Goal: Task Accomplishment & Management: Complete application form

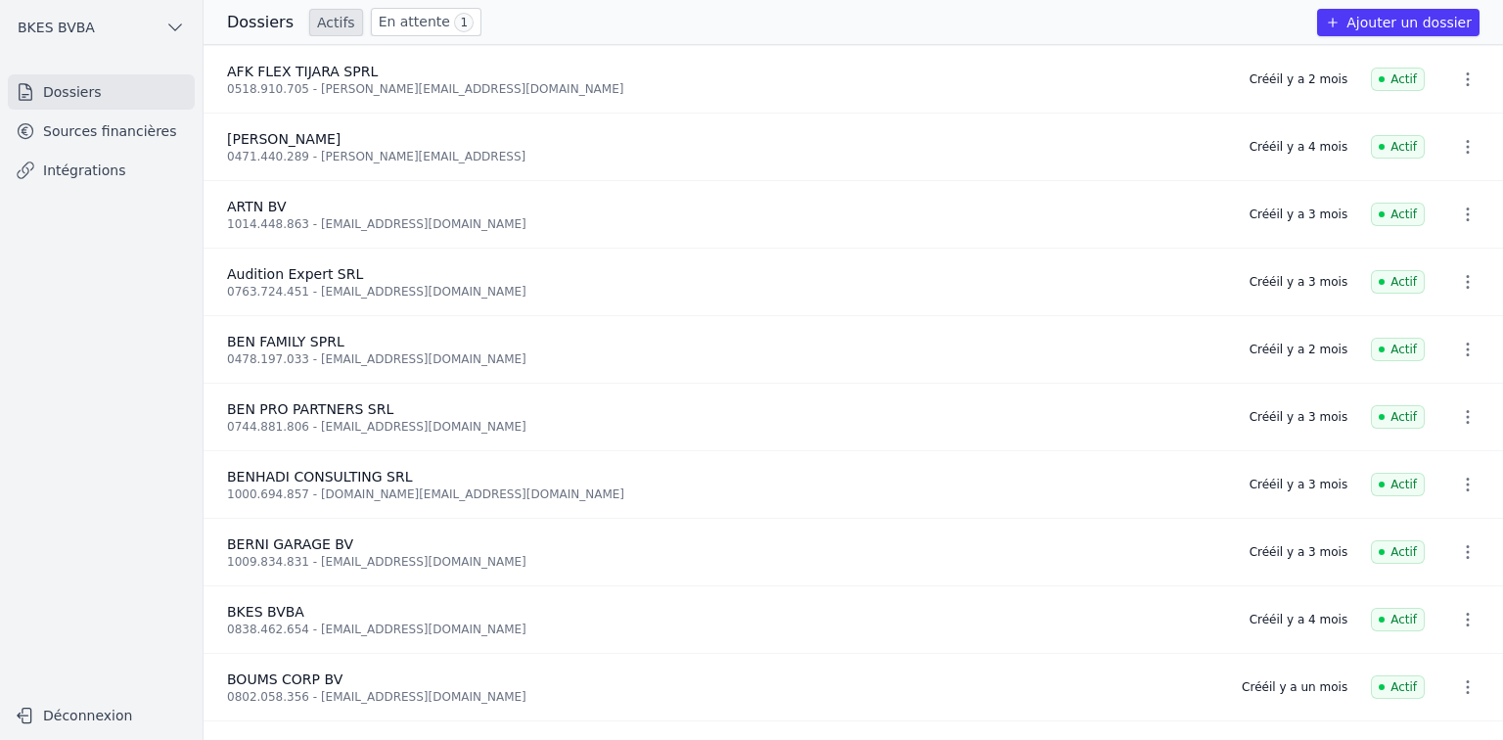
click at [1386, 23] on button "Ajouter un dossier" at bounding box center [1398, 22] width 162 height 27
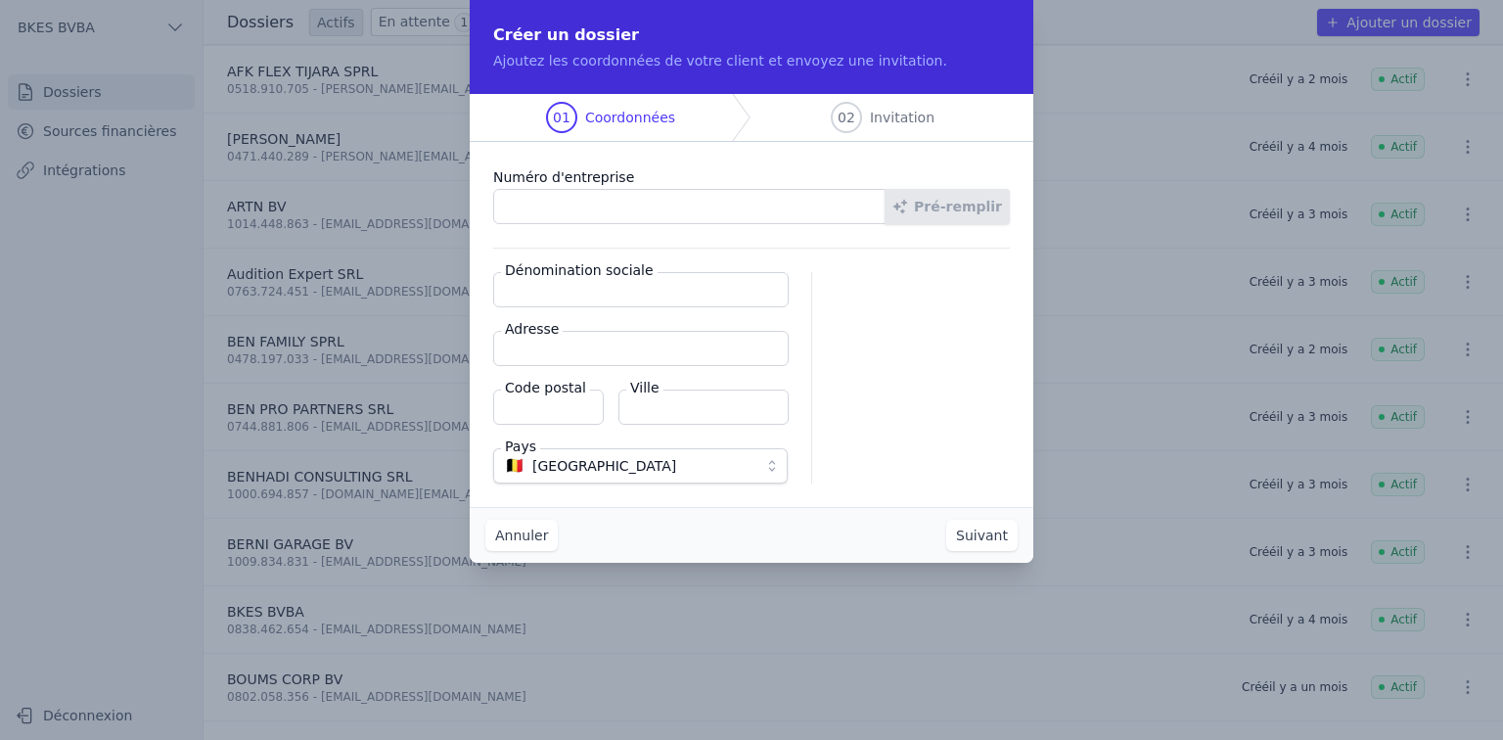
click at [656, 202] on input "Numéro d'entreprise" at bounding box center [689, 206] width 392 height 35
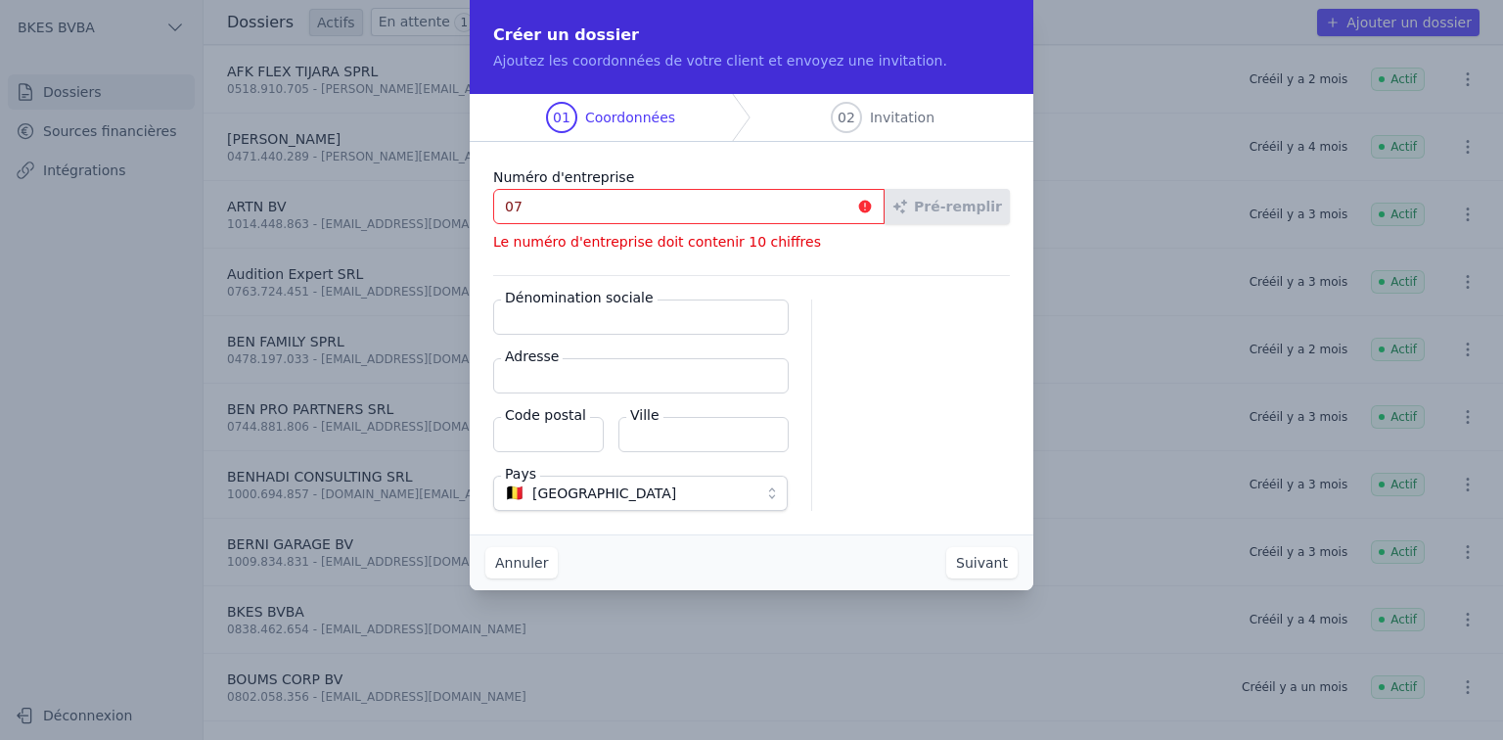
type input "0"
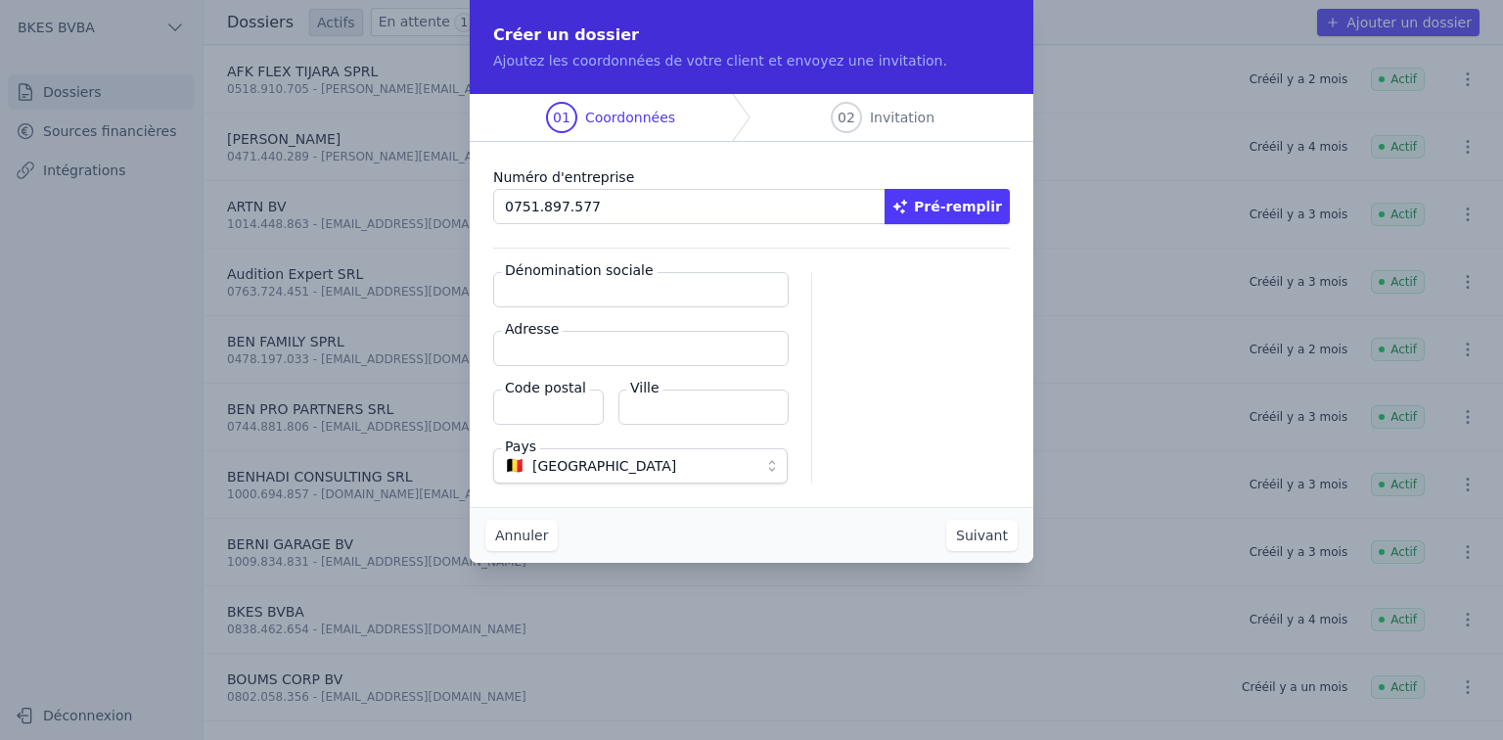
type input "0751.897.577"
click at [949, 201] on button "Pré-remplir" at bounding box center [947, 206] width 125 height 35
type input "RTC-PRO SRL"
type input "[GEOGRAPHIC_DATA] 20/1er étage"
type input "6030"
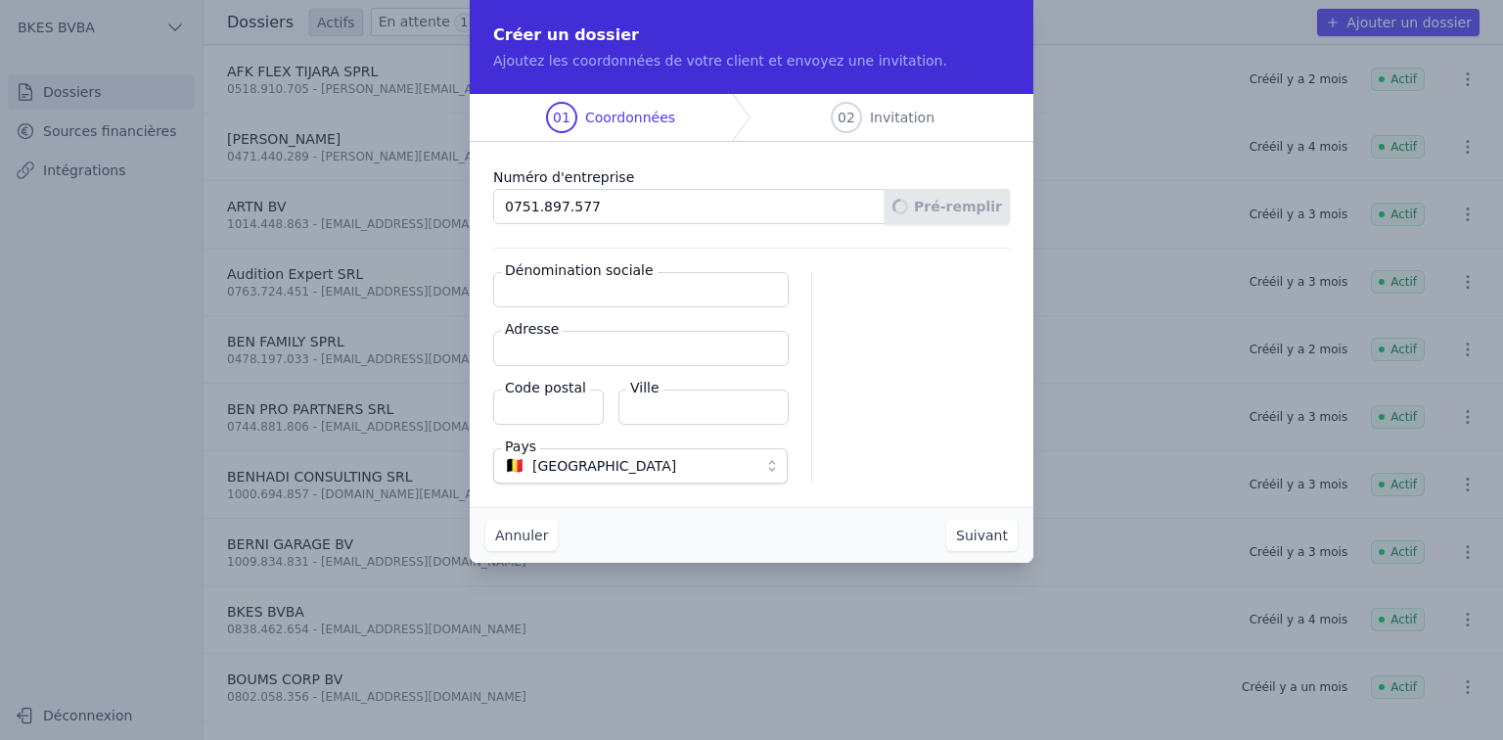
type input "[GEOGRAPHIC_DATA]"
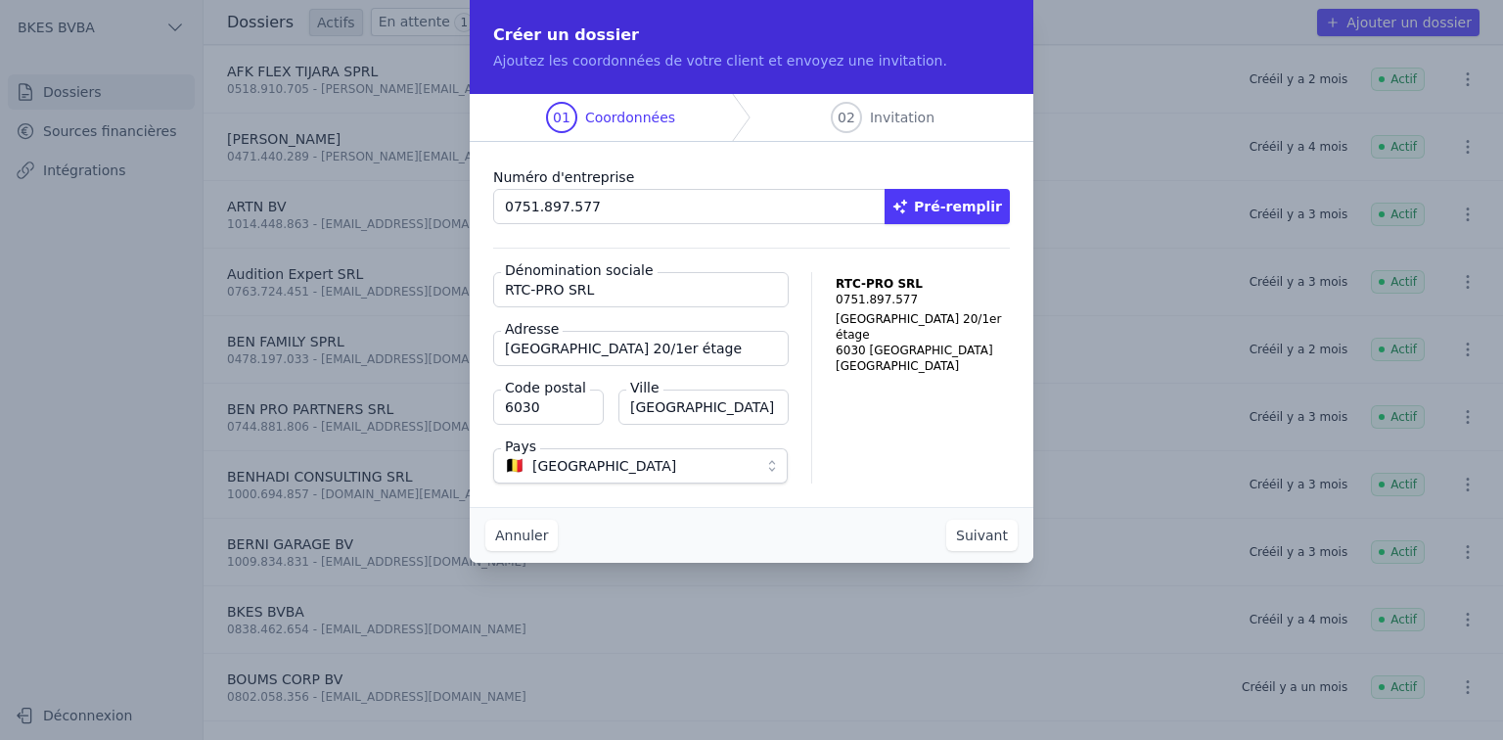
click at [967, 529] on button "Suivant" at bounding box center [981, 535] width 71 height 31
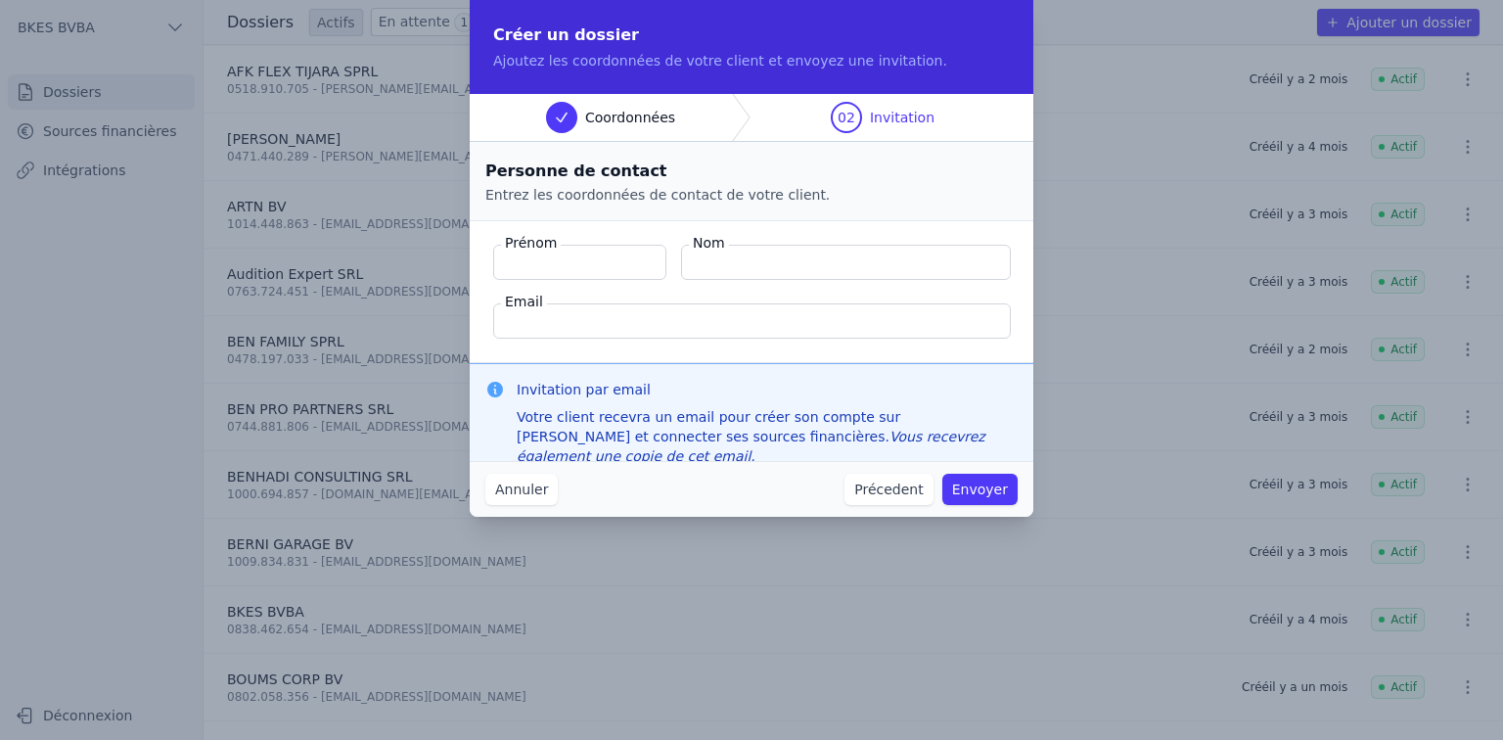
click at [520, 255] on input "Prénom" at bounding box center [579, 262] width 173 height 35
click at [514, 266] on input "Prénom" at bounding box center [579, 262] width 173 height 35
type input "[PERSON_NAME]"
type input "LEBLANC"
type input "[EMAIL_ADDRESS][DOMAIN_NAME]"
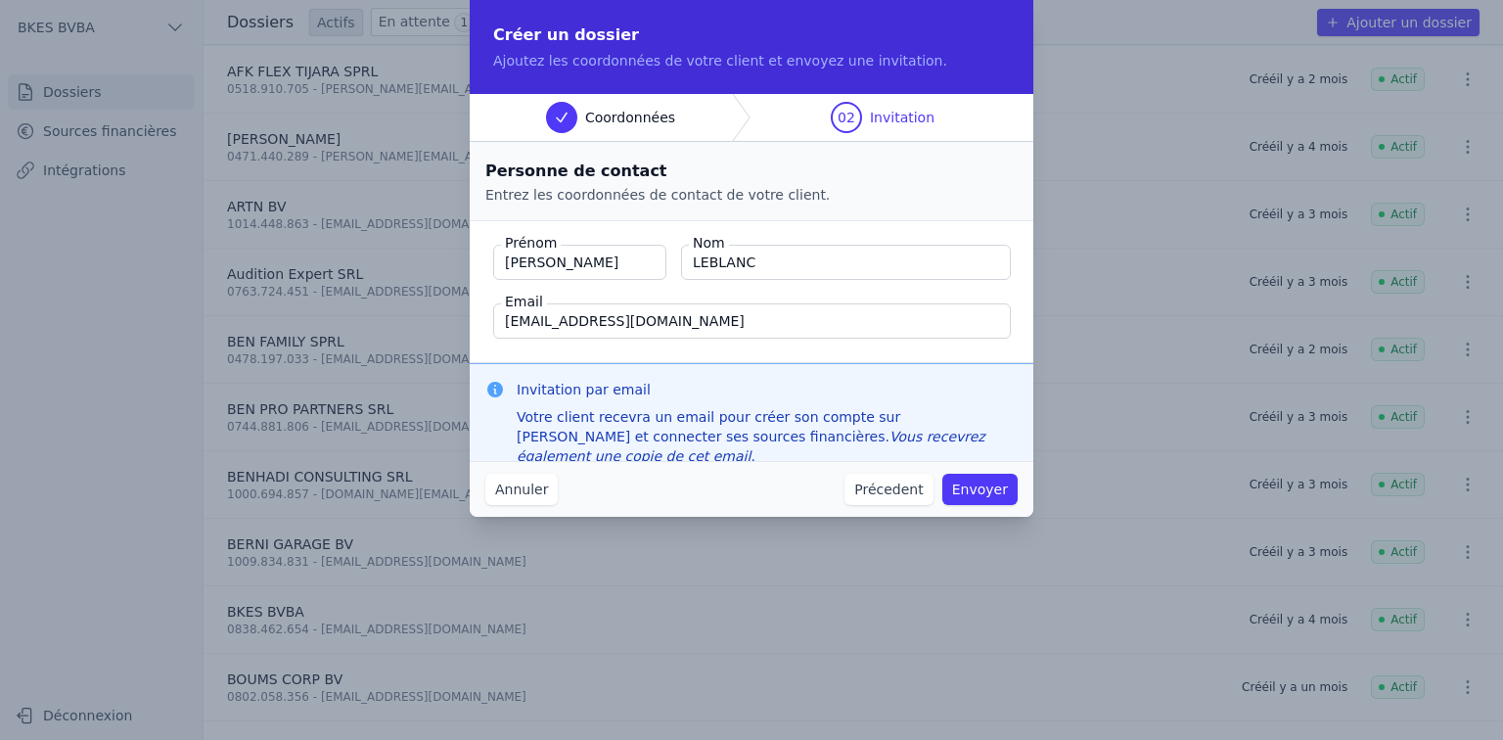
click at [963, 485] on button "Envoyer" at bounding box center [979, 489] width 75 height 31
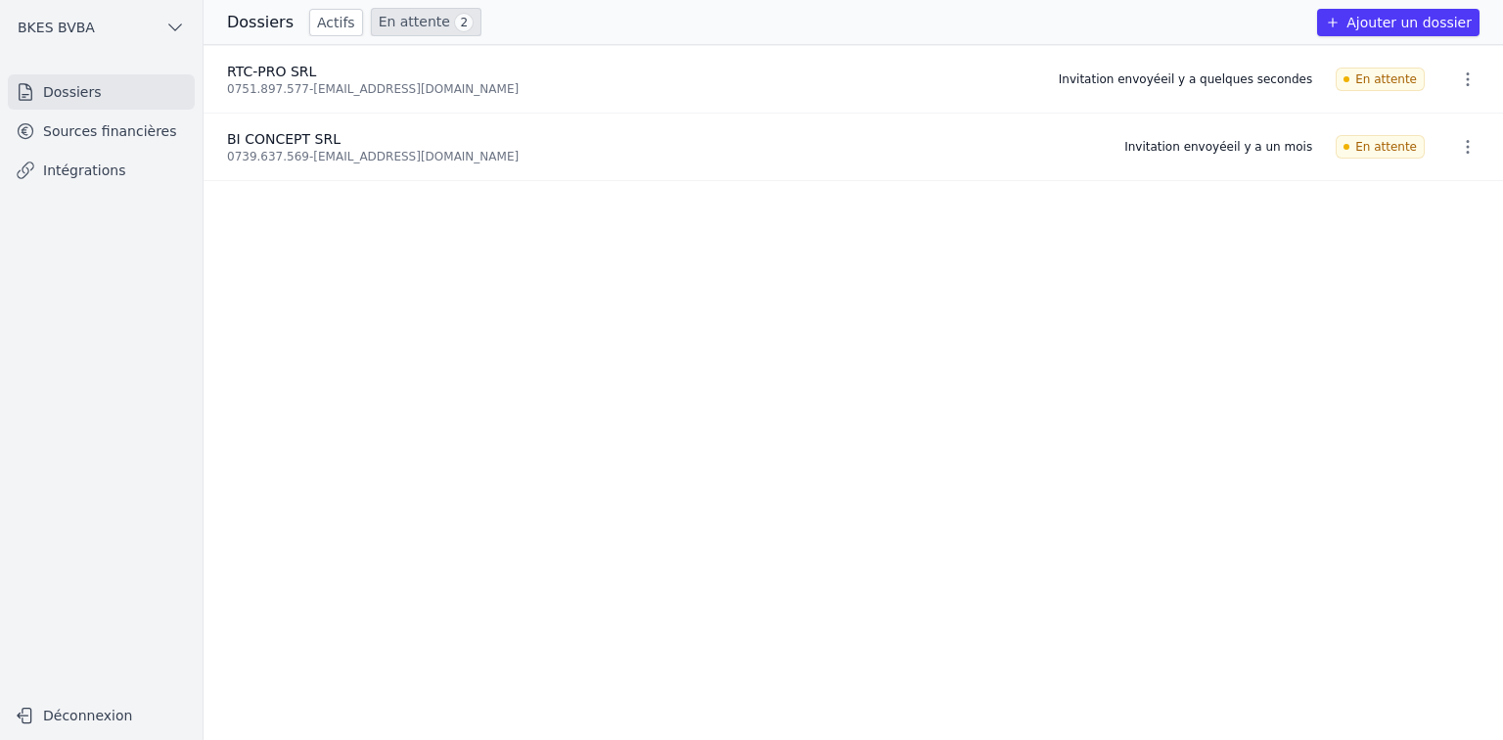
click at [132, 132] on link "Sources financières" at bounding box center [101, 131] width 187 height 35
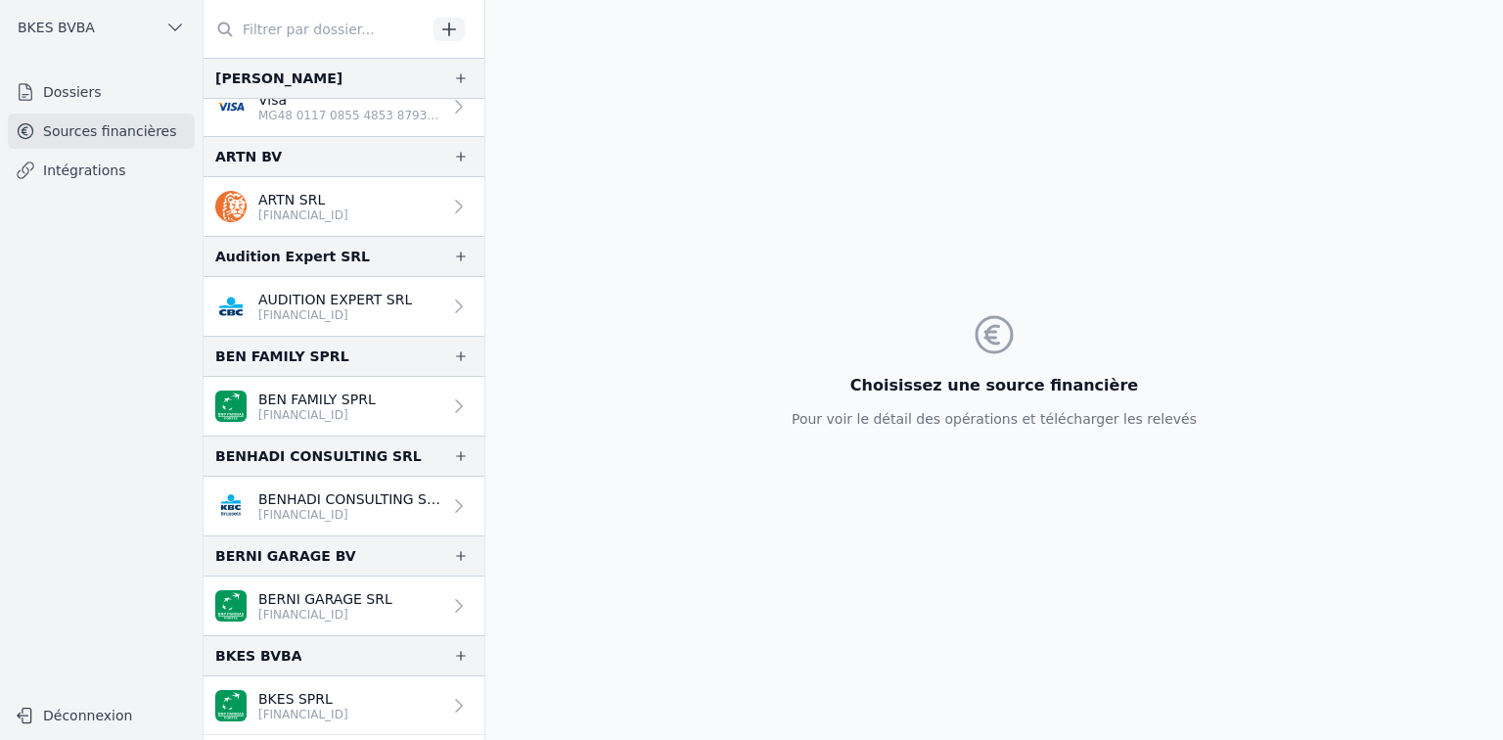
scroll to position [147, 0]
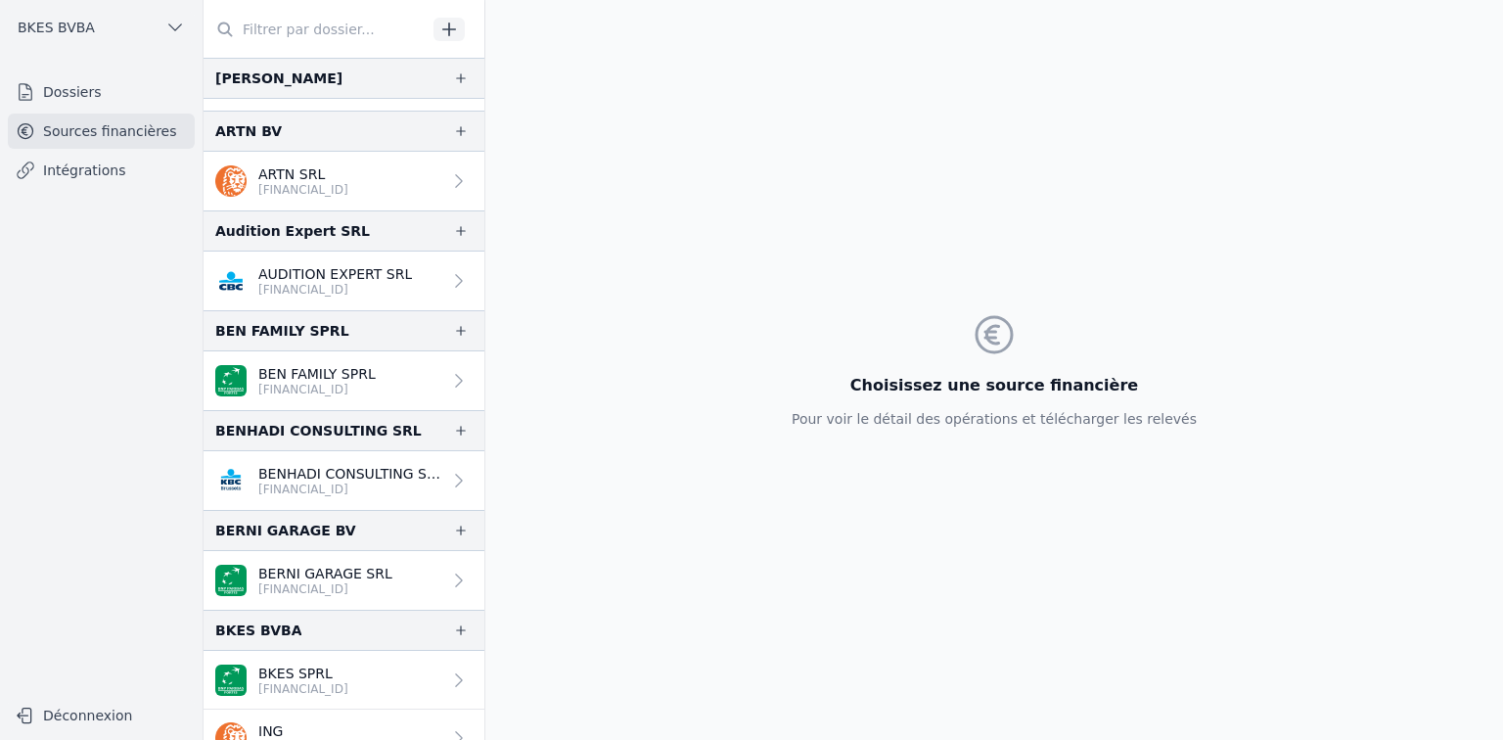
drag, startPoint x: 145, startPoint y: 139, endPoint x: 148, endPoint y: 192, distance: 52.9
click at [145, 138] on link "Sources financières" at bounding box center [101, 131] width 187 height 35
click at [87, 88] on link "Dossiers" at bounding box center [101, 91] width 187 height 35
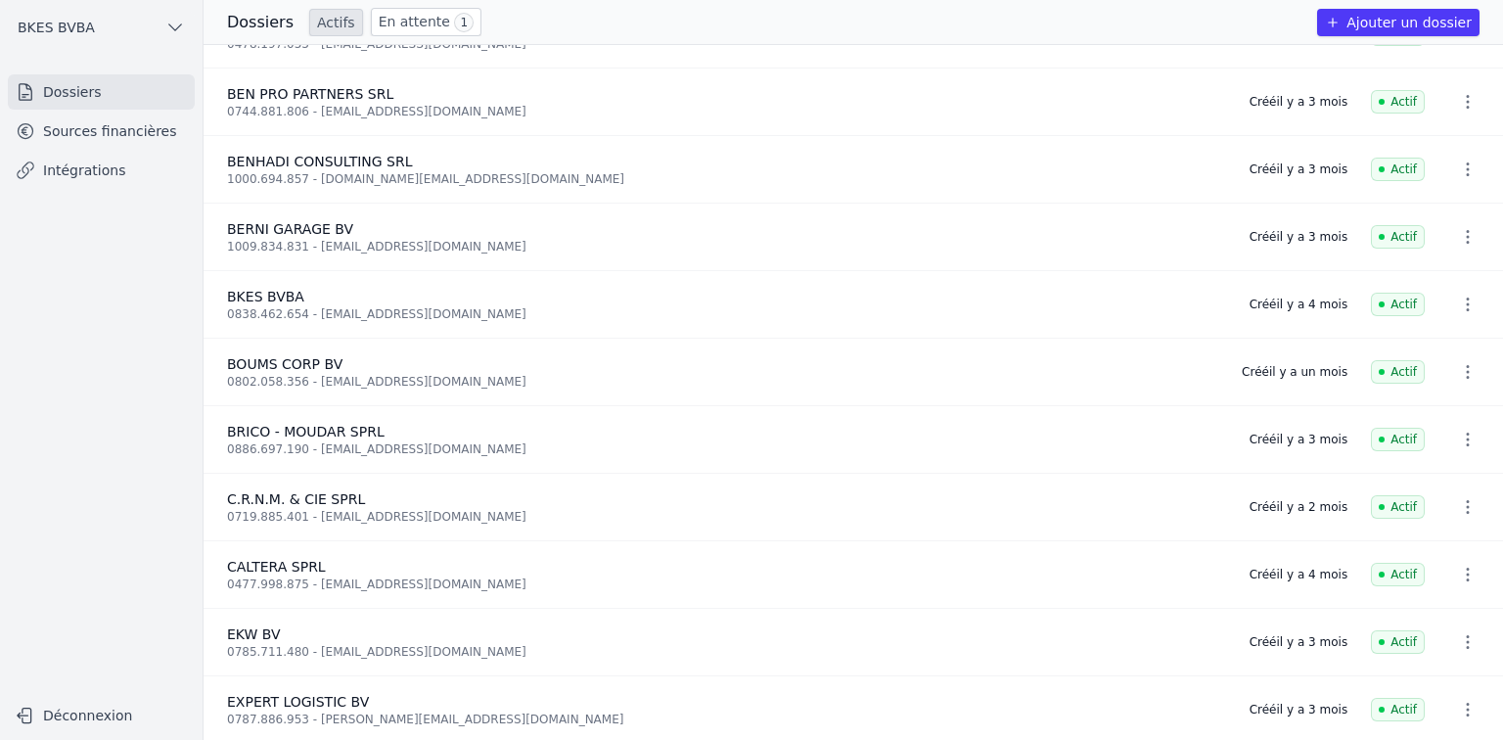
scroll to position [25, 0]
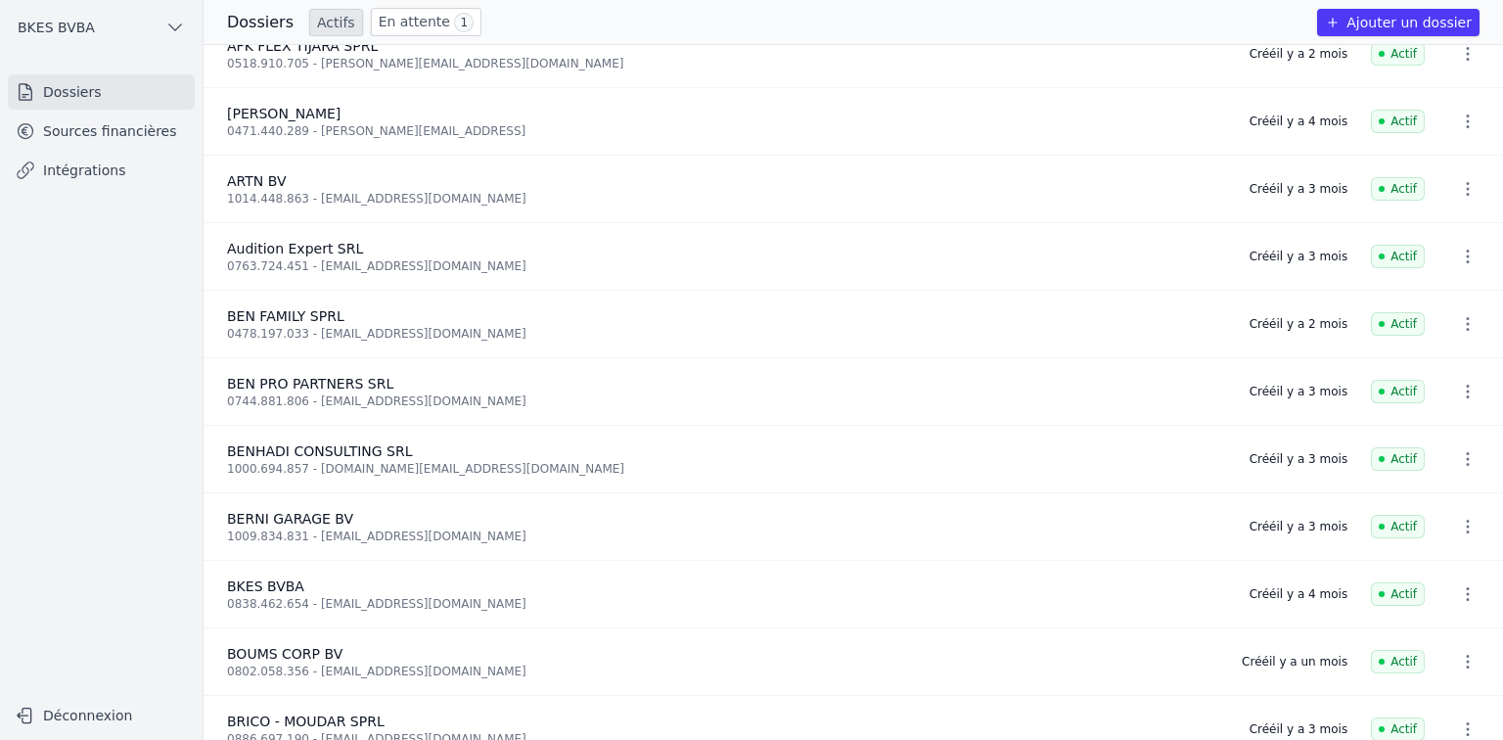
click at [419, 20] on link "En attente 1" at bounding box center [426, 22] width 111 height 28
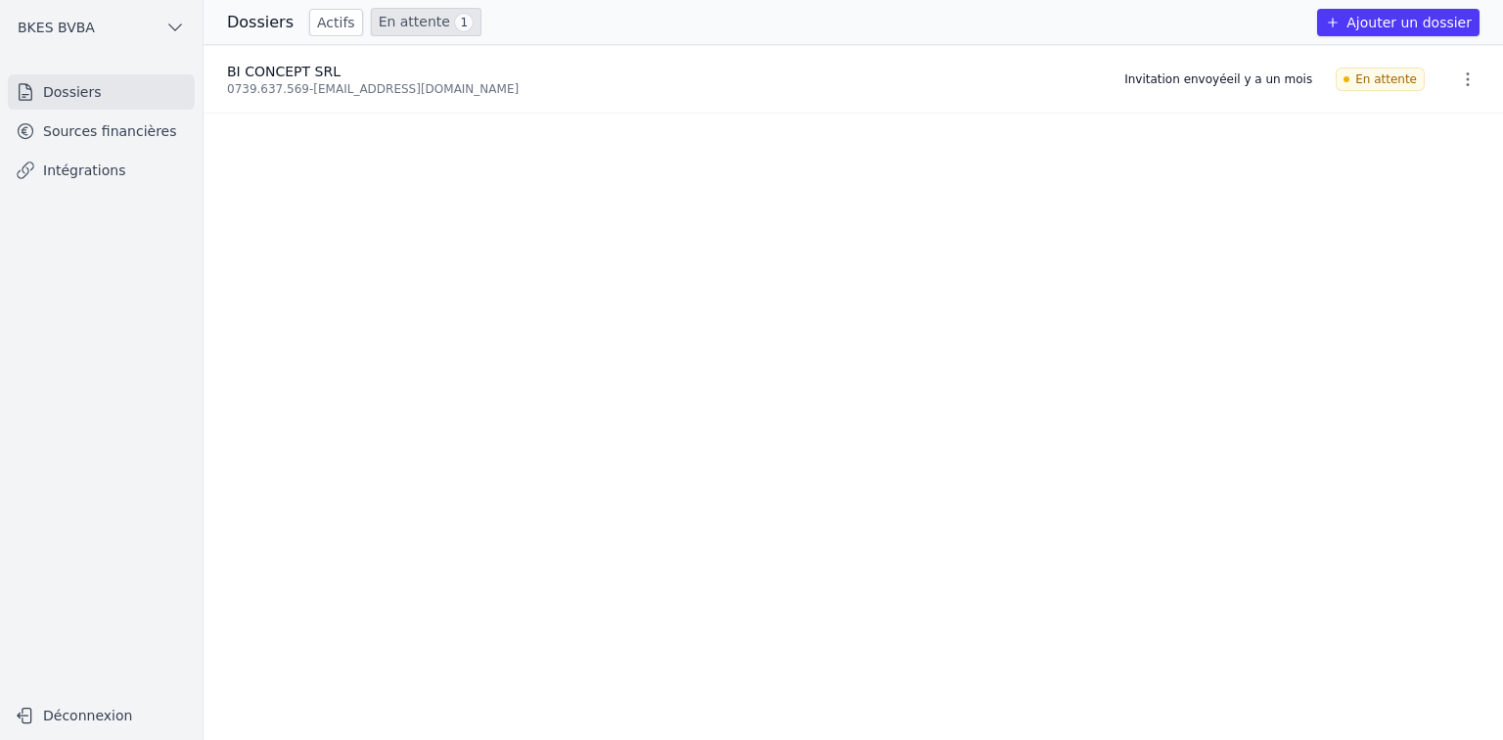
click at [1460, 71] on icon "button" at bounding box center [1468, 79] width 20 height 20
click at [1439, 117] on button "Ré-inviter" at bounding box center [1431, 123] width 122 height 40
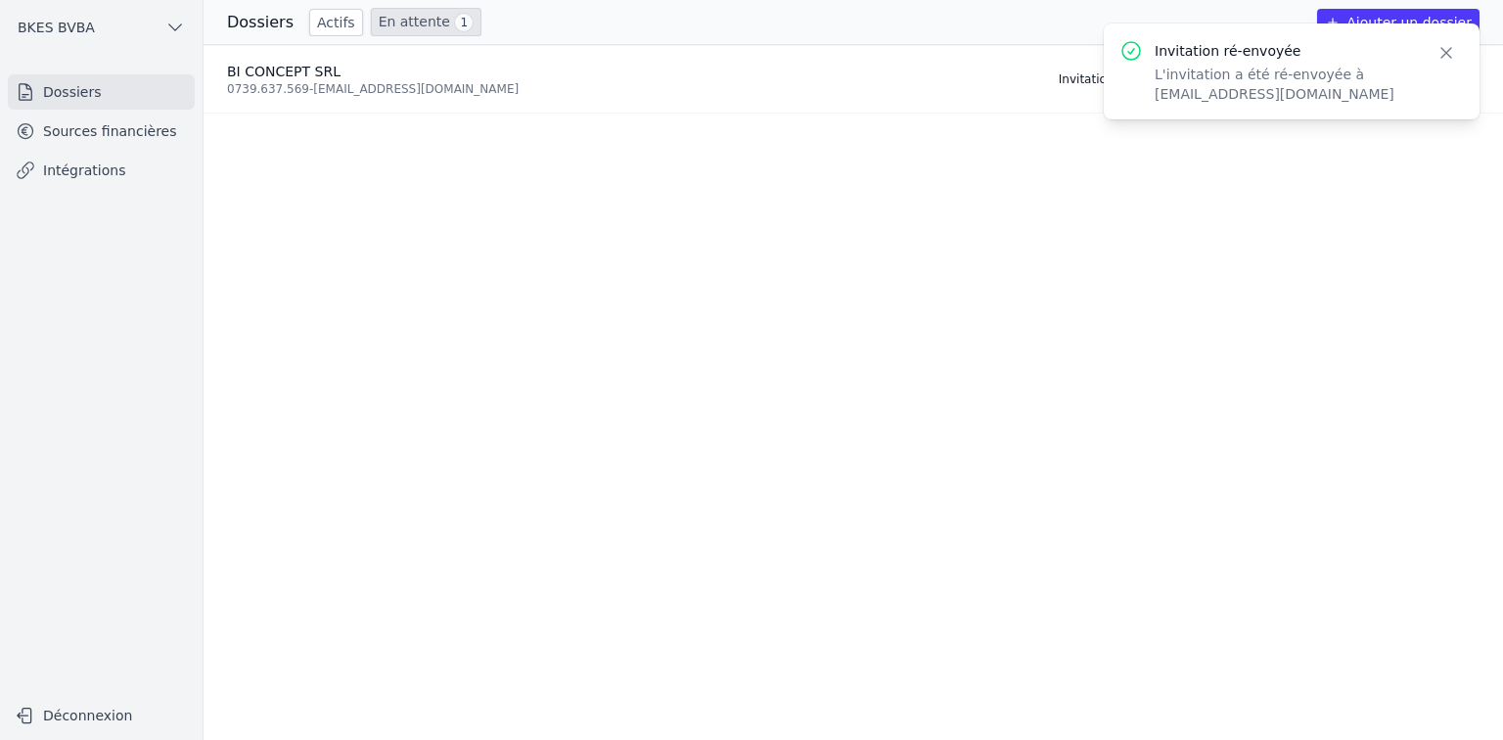
click at [766, 219] on ul "BI CONCEPT SRL 0739.637.569 - bilal.bcb@hotmail.com Invitation envoyée il y a q…" at bounding box center [854, 392] width 1300 height 695
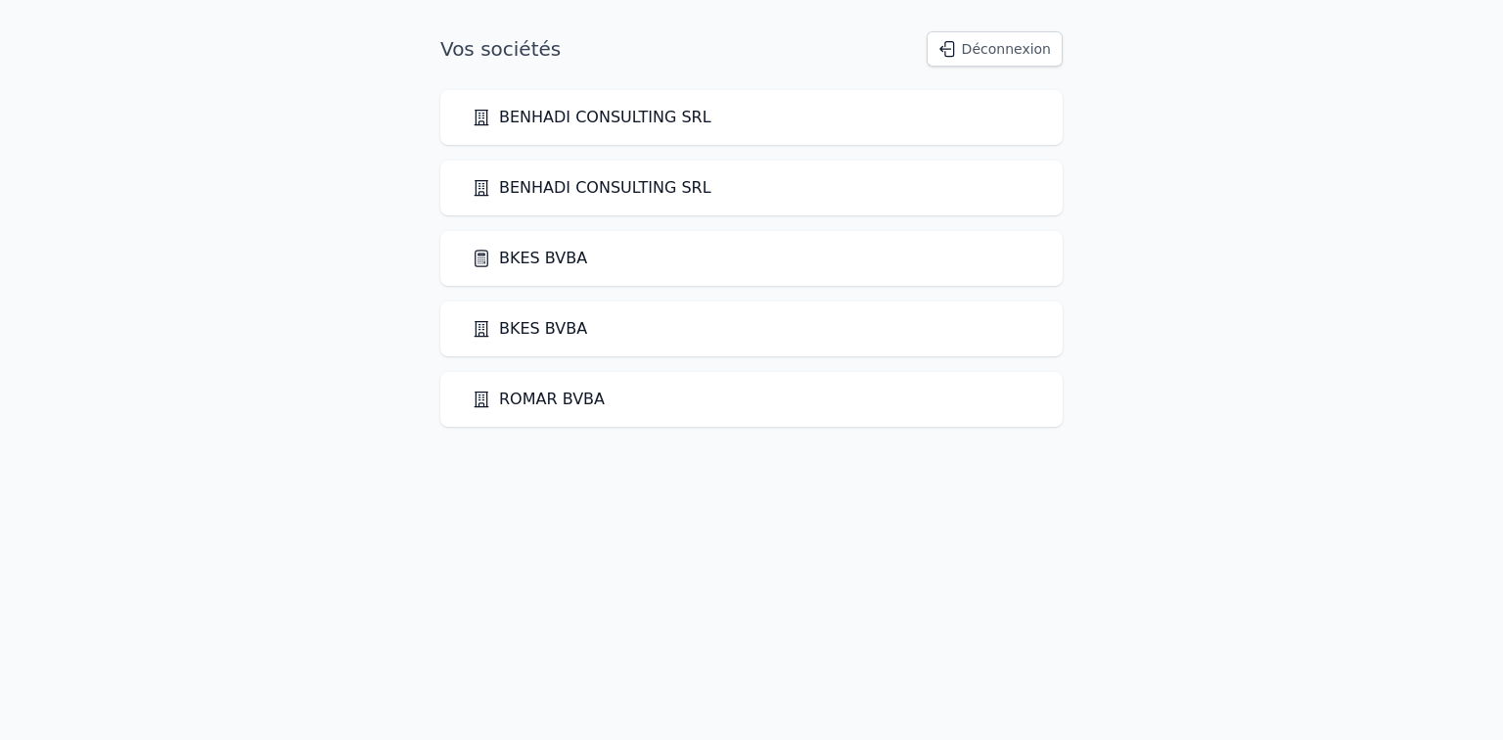
click at [536, 254] on link "BKES BVBA" at bounding box center [529, 258] width 115 height 23
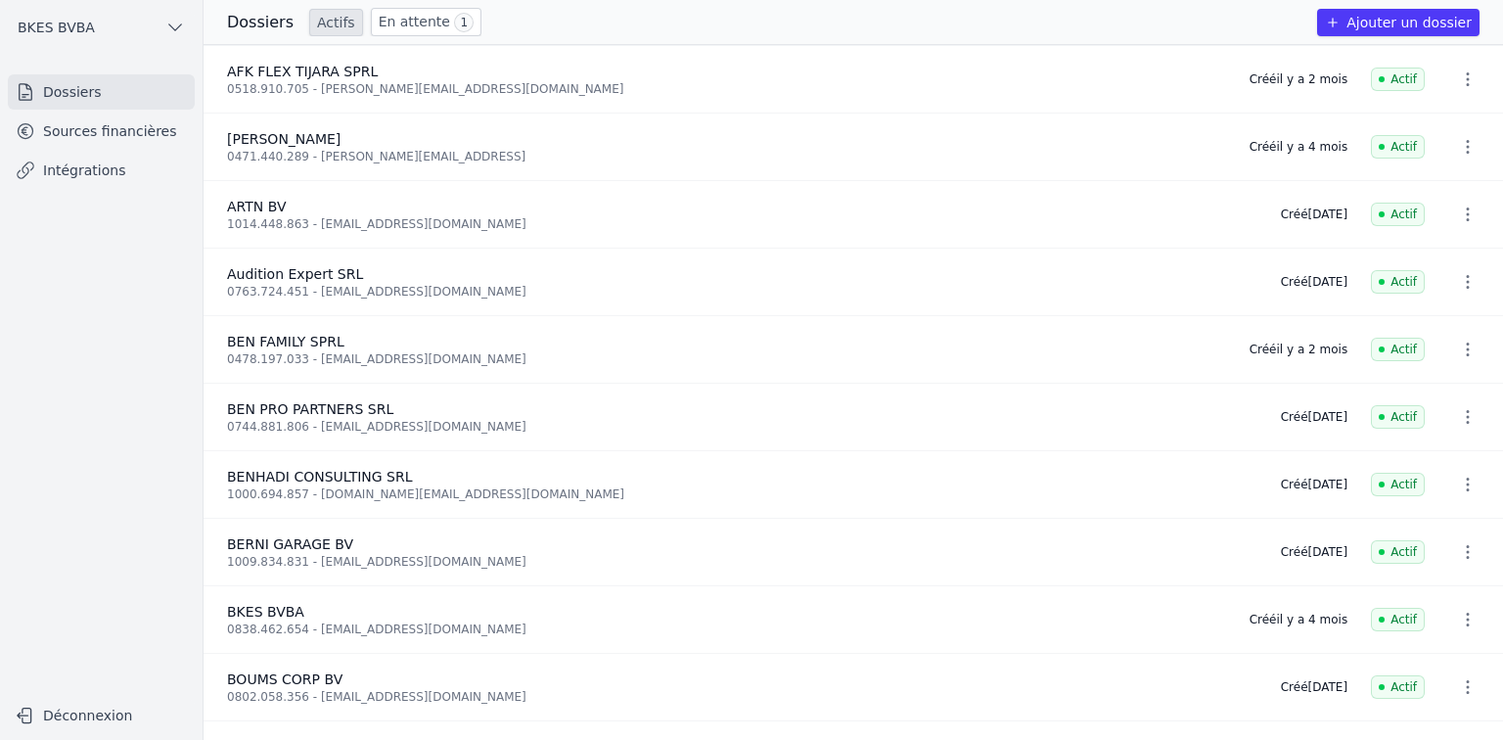
click at [162, 141] on link "Sources financières" at bounding box center [101, 131] width 187 height 35
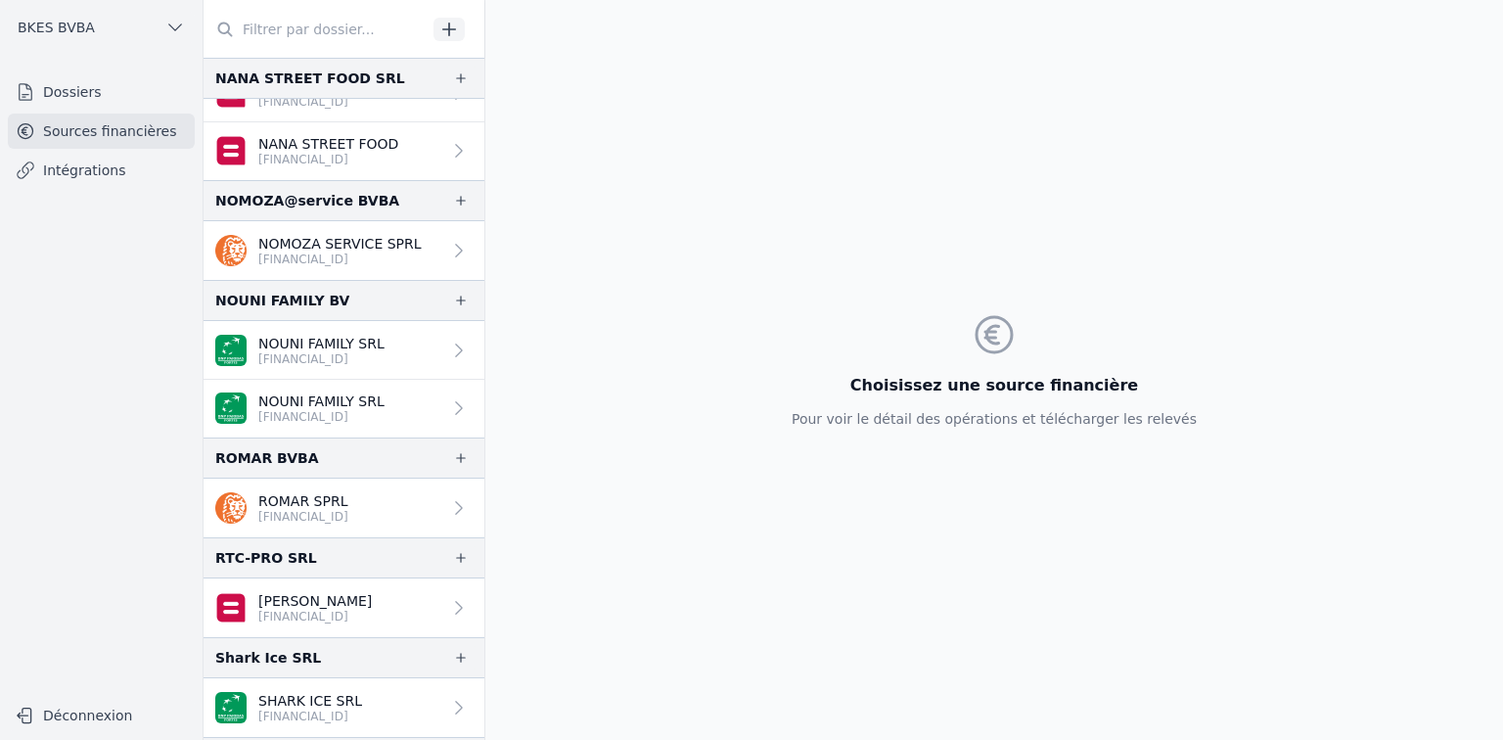
scroll to position [2325, 0]
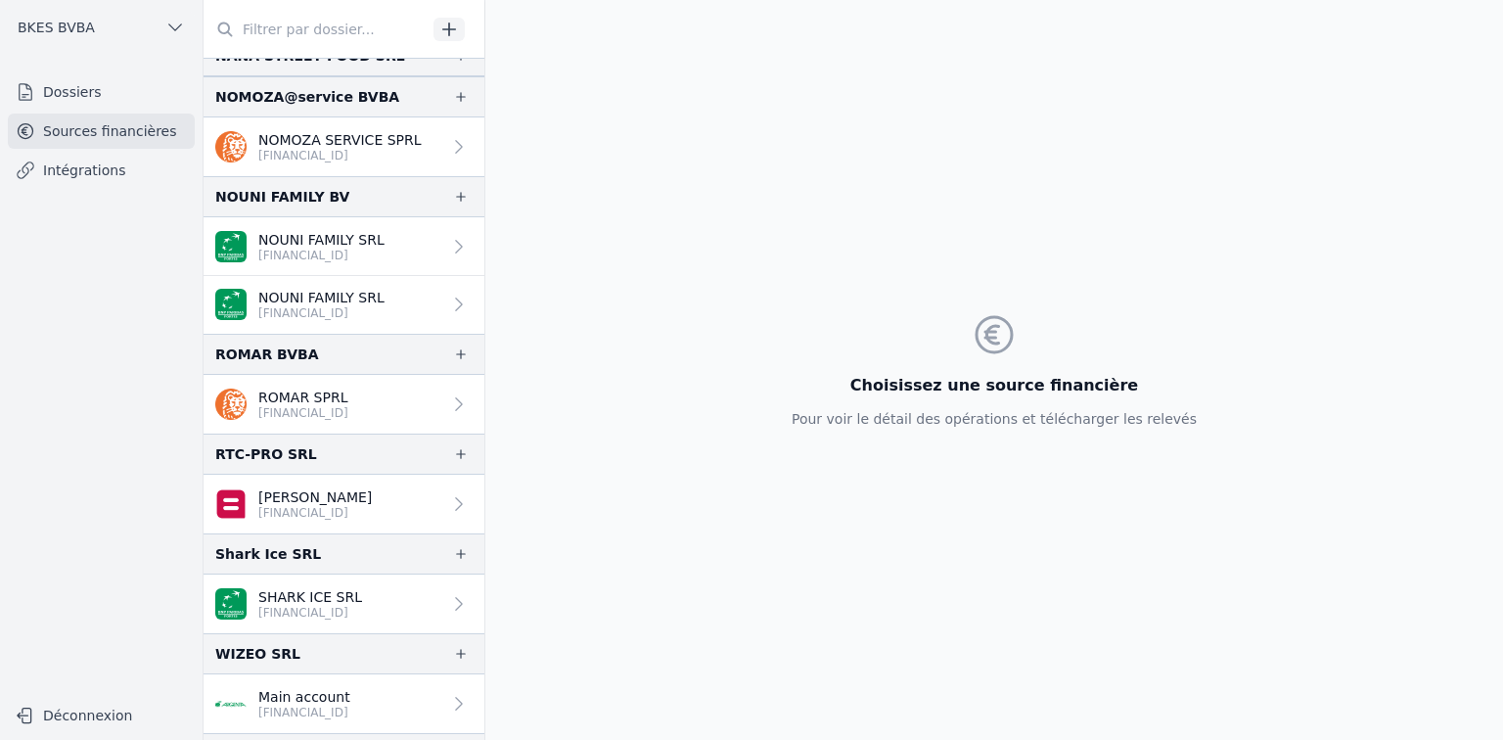
click at [363, 487] on p "[PERSON_NAME]" at bounding box center [315, 497] width 114 height 20
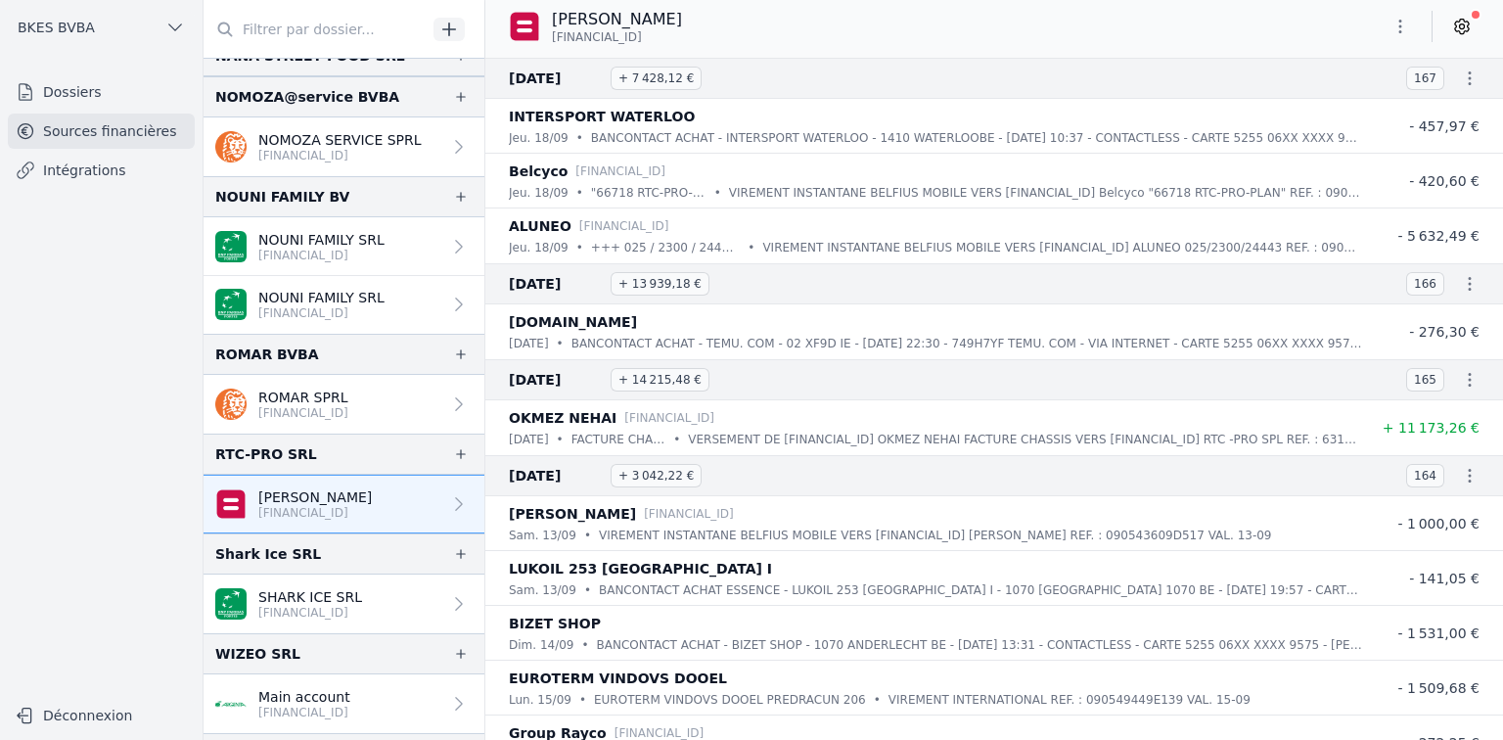
click at [1398, 28] on icon "button" at bounding box center [1401, 27] width 20 height 20
click at [1343, 106] on button "Exporter" at bounding box center [1353, 104] width 141 height 36
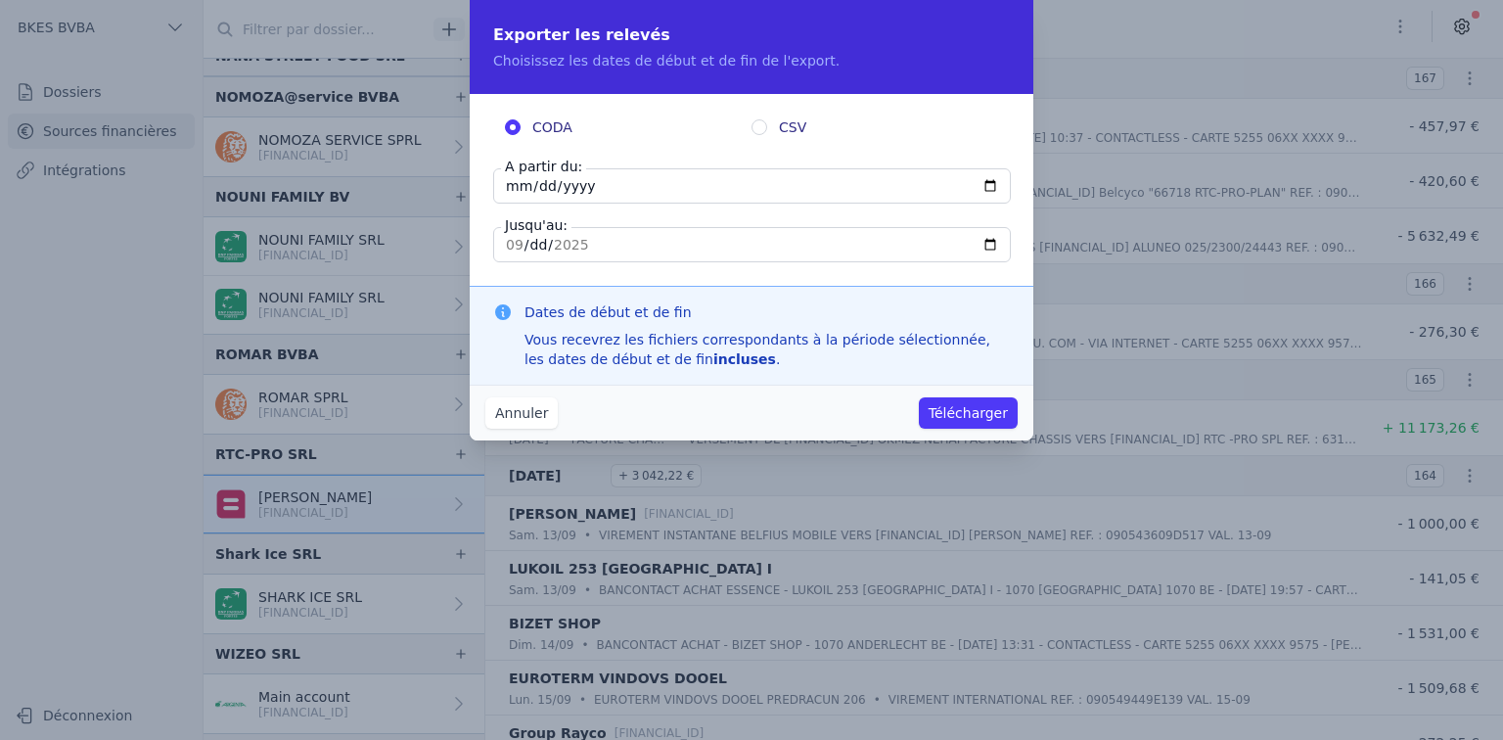
drag, startPoint x: 512, startPoint y: 188, endPoint x: 539, endPoint y: 185, distance: 27.6
click at [514, 187] on input "[DATE]" at bounding box center [752, 185] width 518 height 35
type input "[DATE]"
click at [613, 240] on input "[DATE]" at bounding box center [752, 244] width 518 height 35
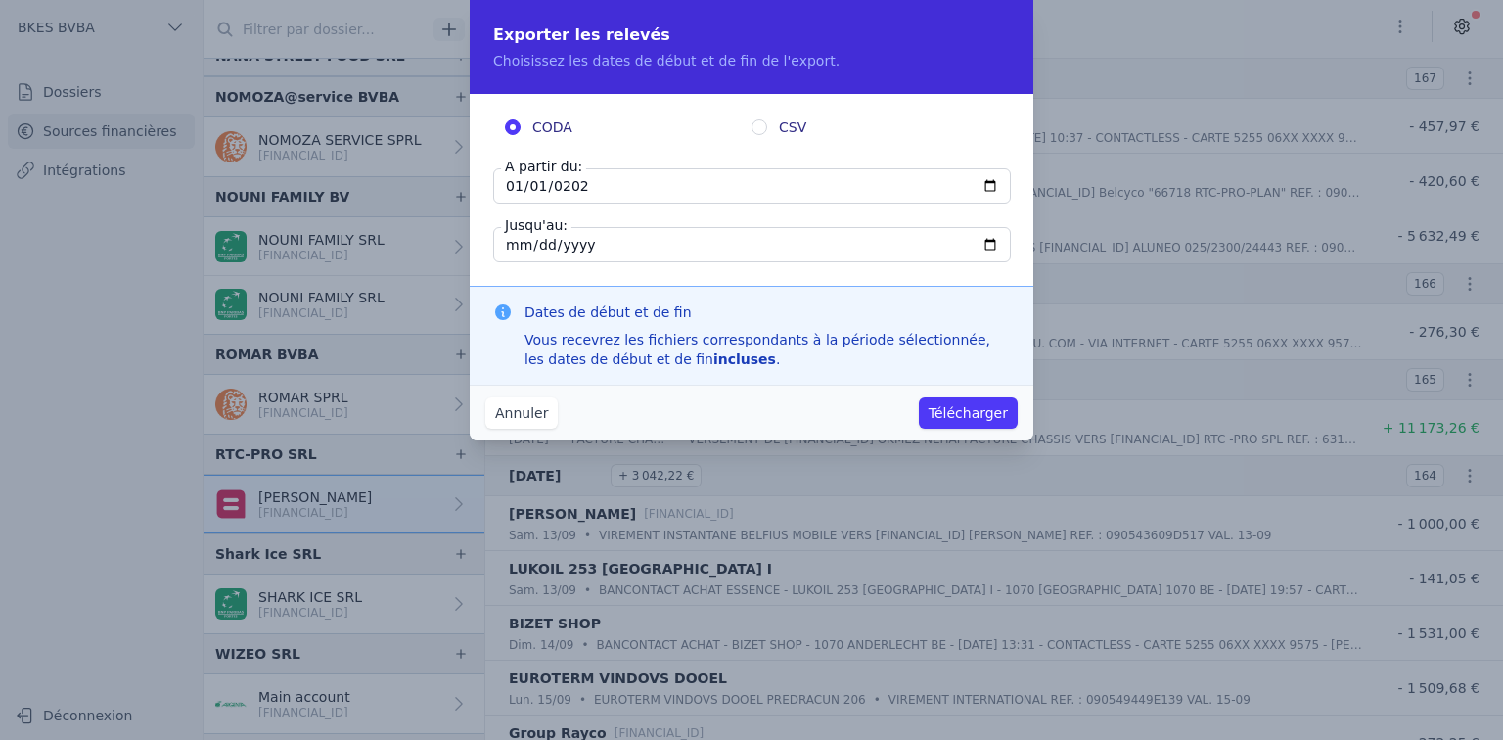
type input "[DATE]"
click at [962, 407] on button "Télécharger" at bounding box center [968, 412] width 99 height 31
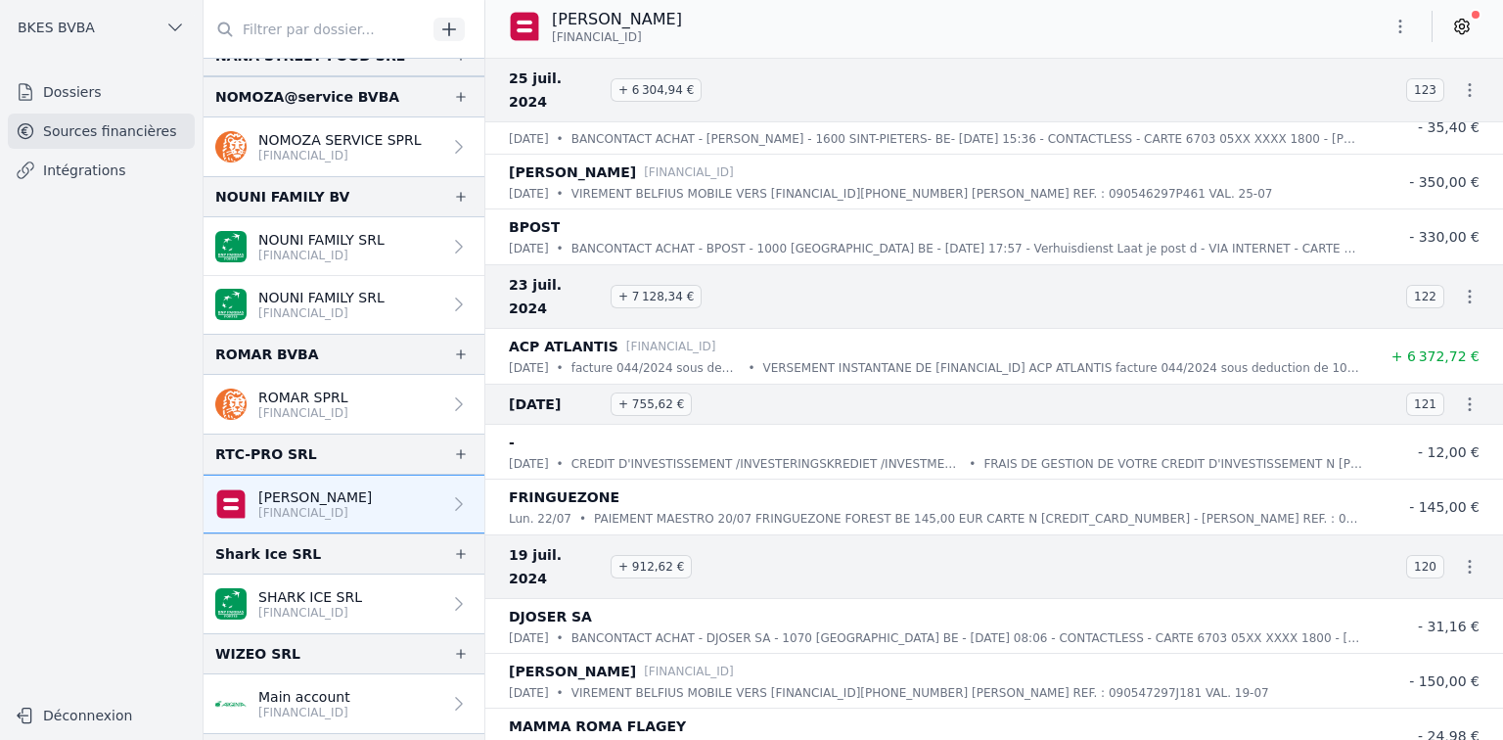
scroll to position [69698, 0]
